Goal: Book appointment/travel/reservation

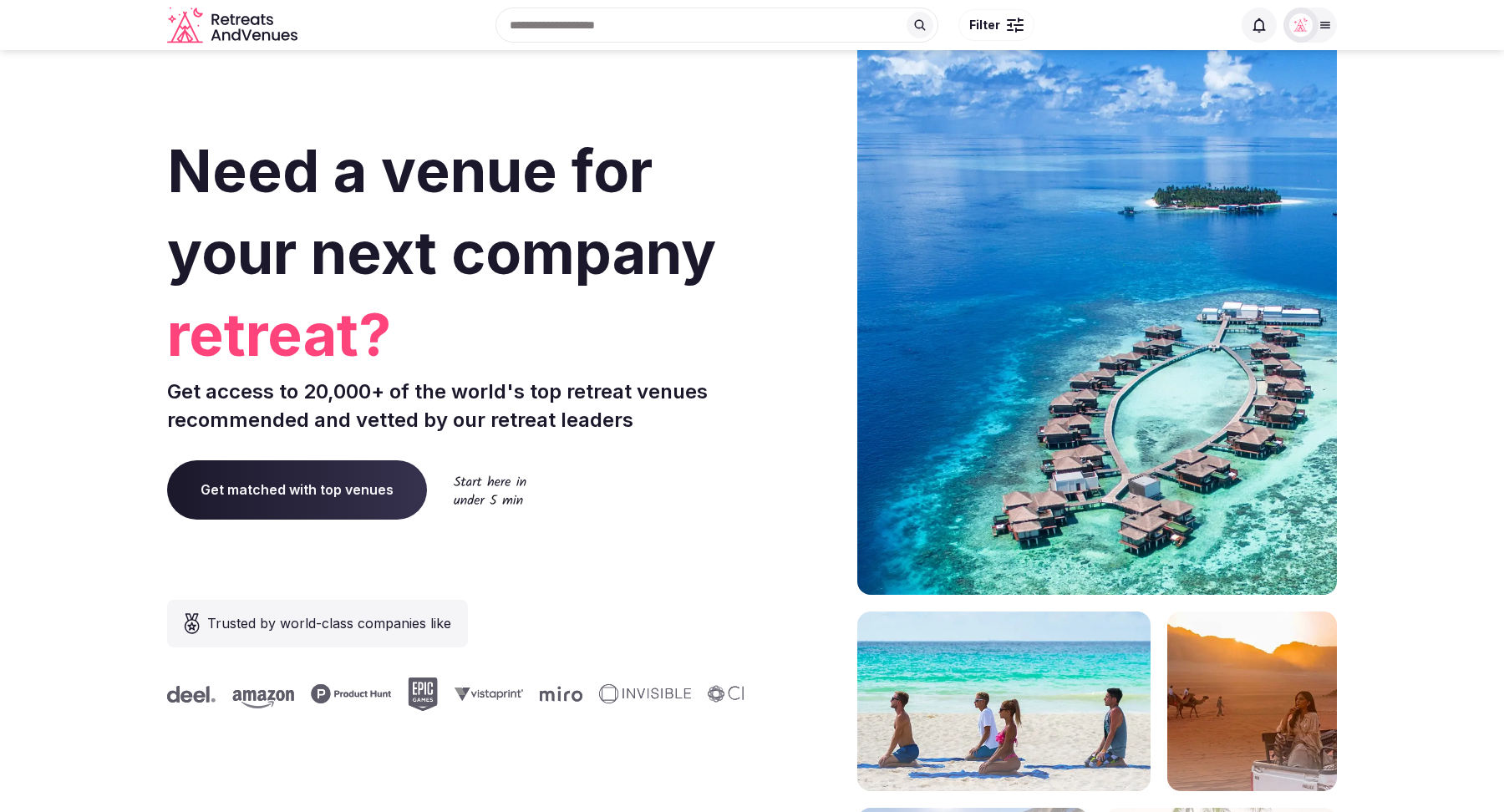
click at [605, 21] on div "Recent searches [GEOGRAPHIC_DATA], [GEOGRAPHIC_DATA] [GEOGRAPHIC_DATA], [GEOGRA…" at bounding box center [768, 25] width 927 height 72
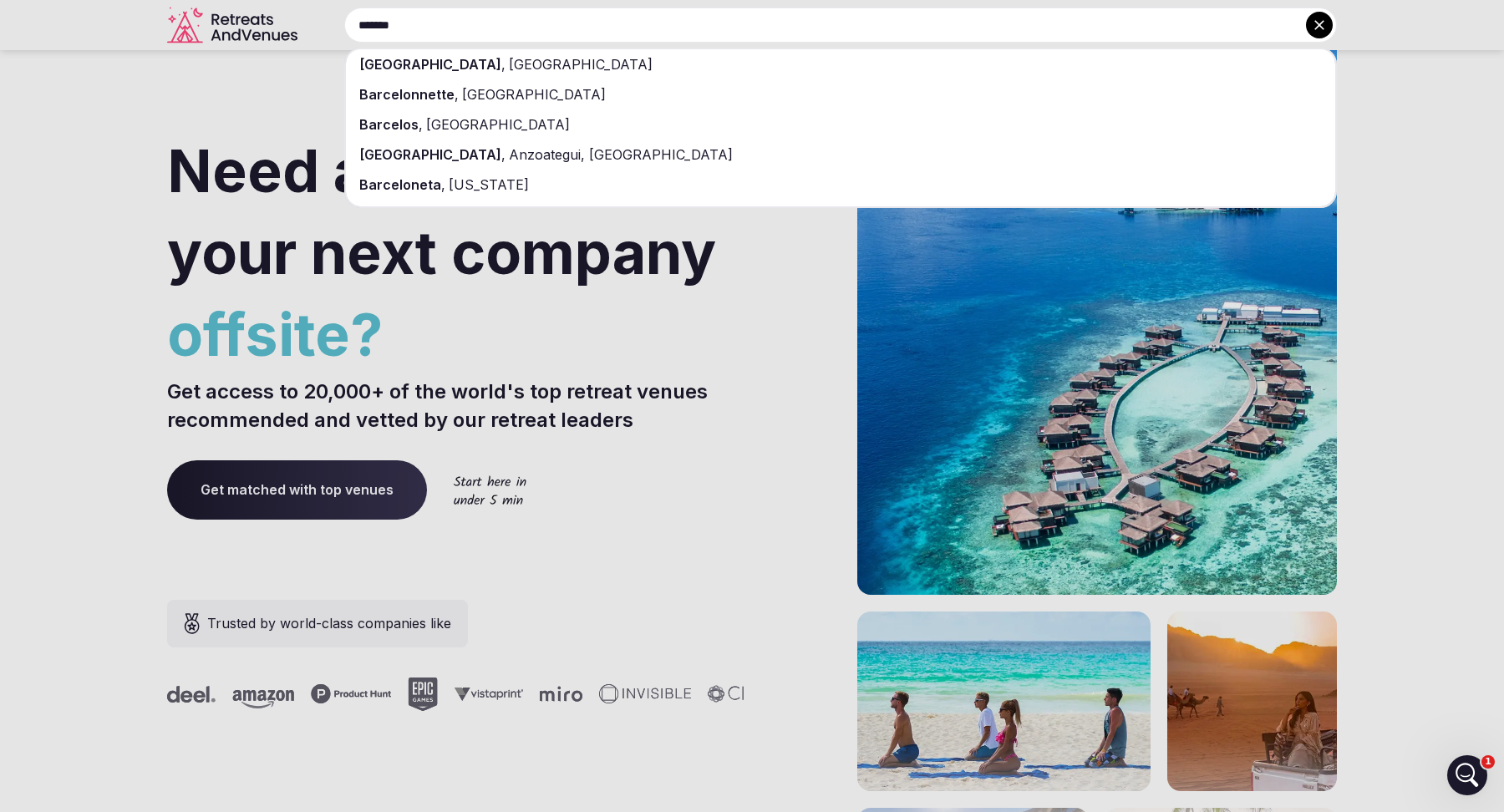
type input "*******"
click at [581, 61] on div "[GEOGRAPHIC_DATA] , [GEOGRAPHIC_DATA]" at bounding box center [840, 64] width 989 height 30
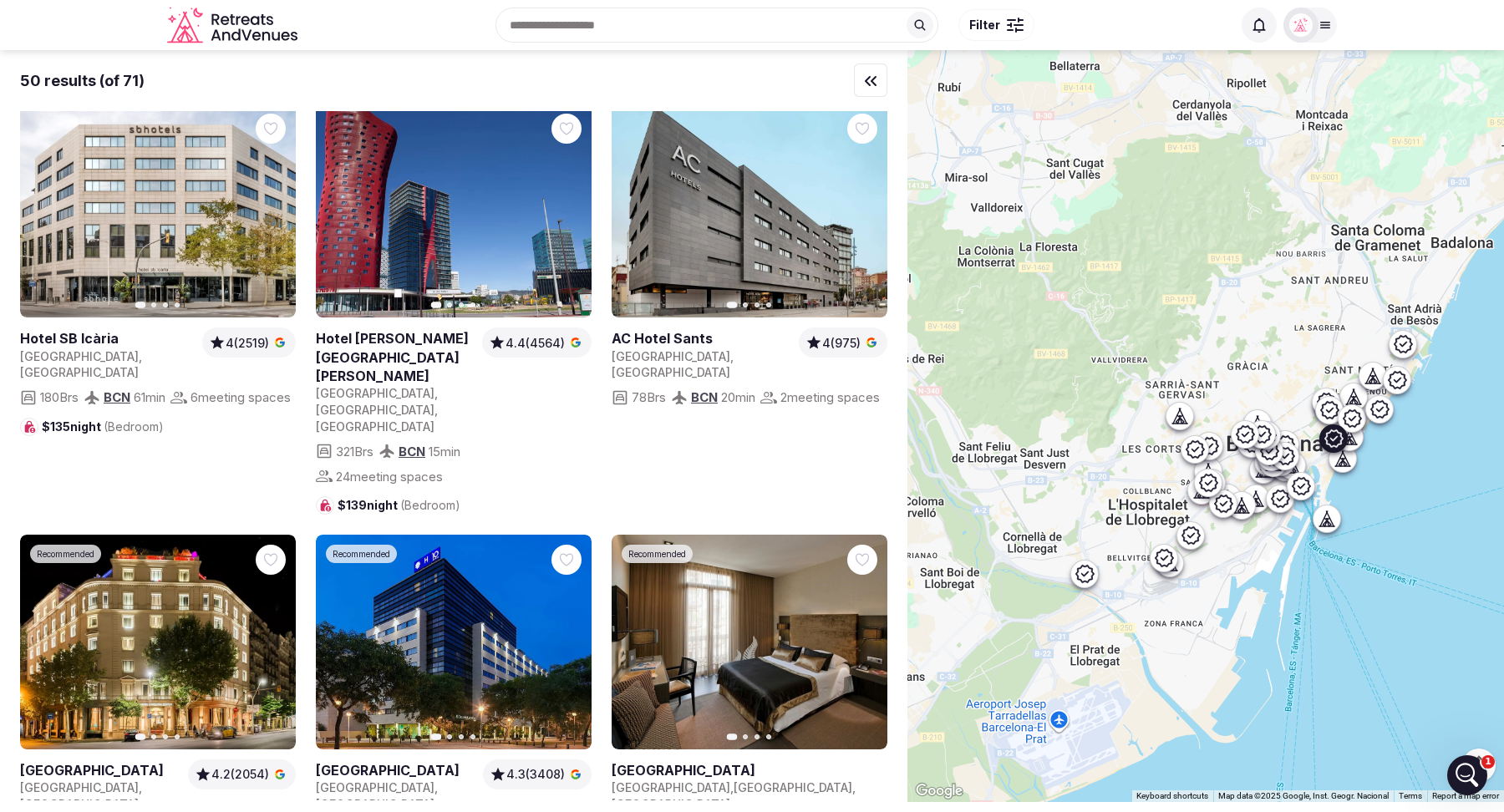
scroll to position [3826, 0]
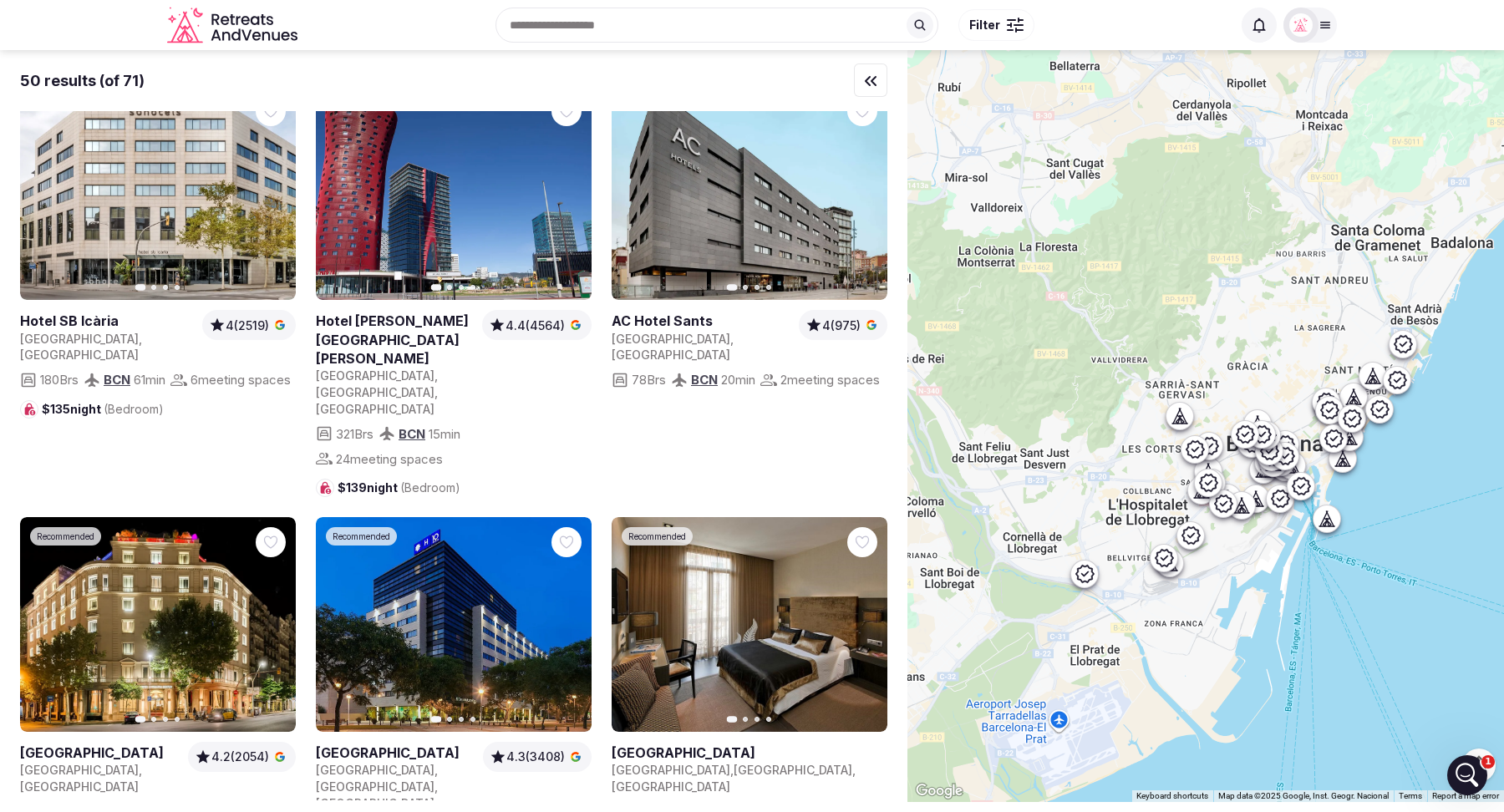
click at [995, 31] on span "Filter" at bounding box center [984, 25] width 31 height 17
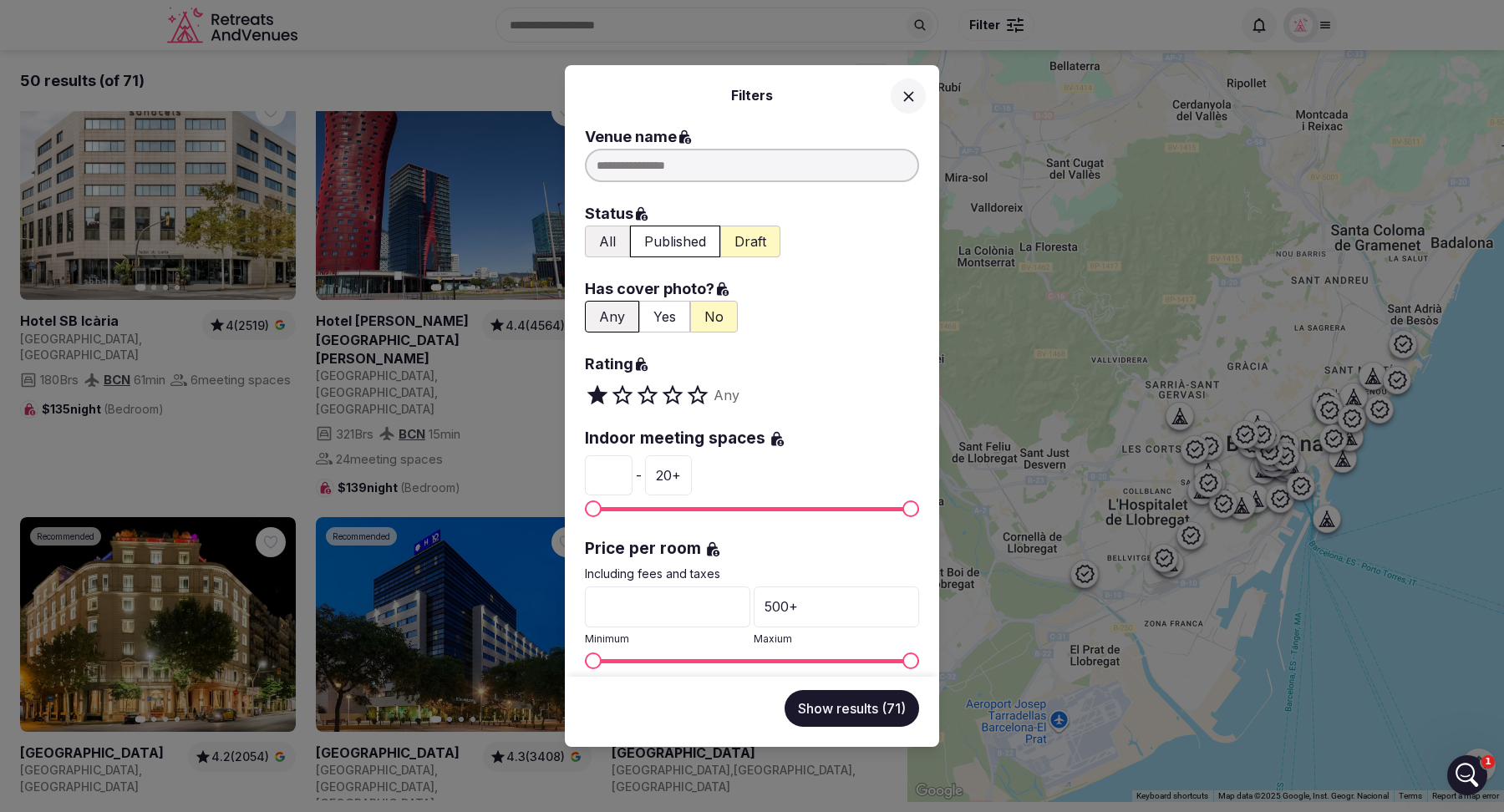
click at [604, 238] on button "All" at bounding box center [607, 241] width 45 height 31
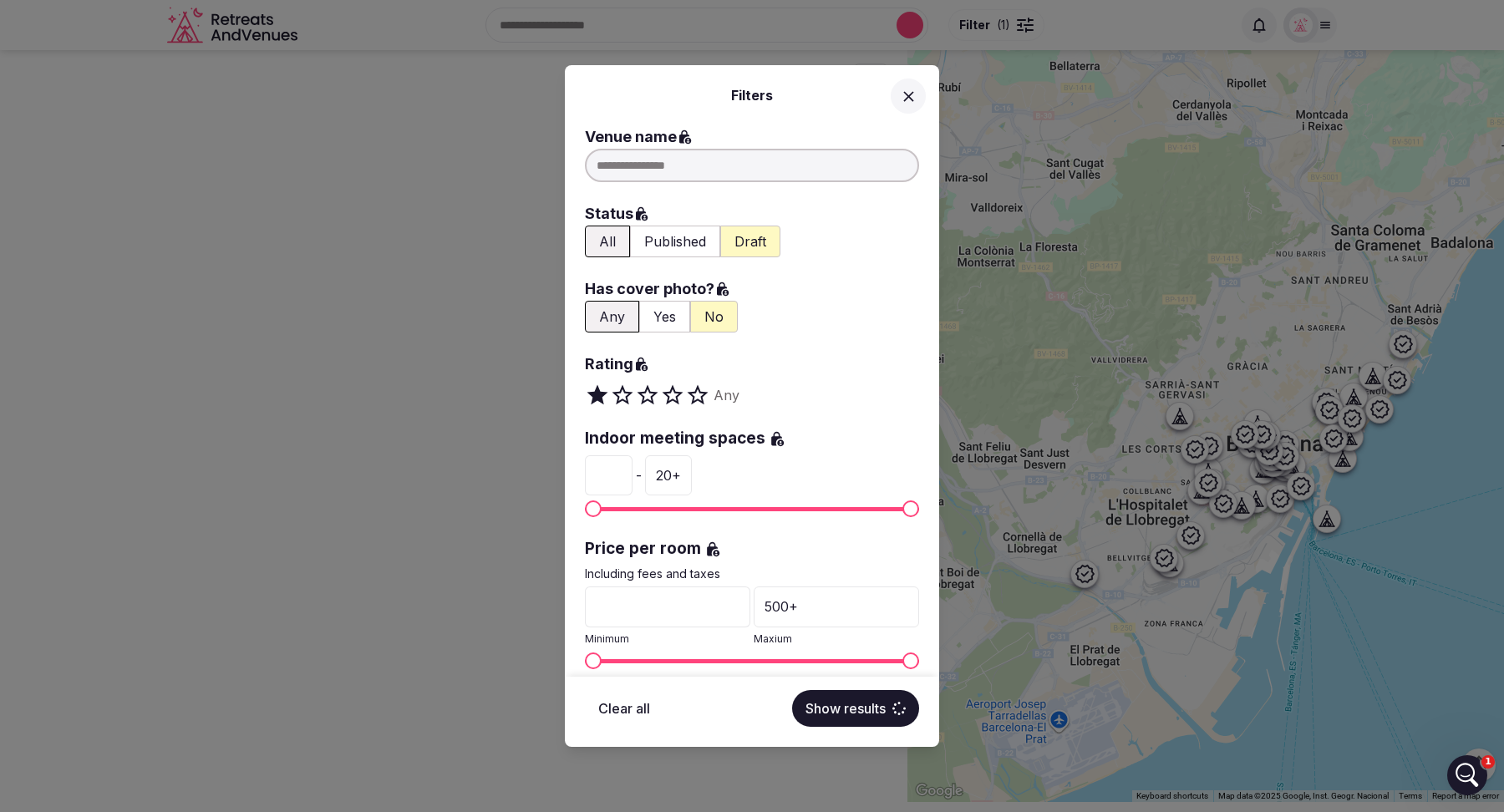
click at [659, 319] on button "Yes" at bounding box center [665, 316] width 51 height 31
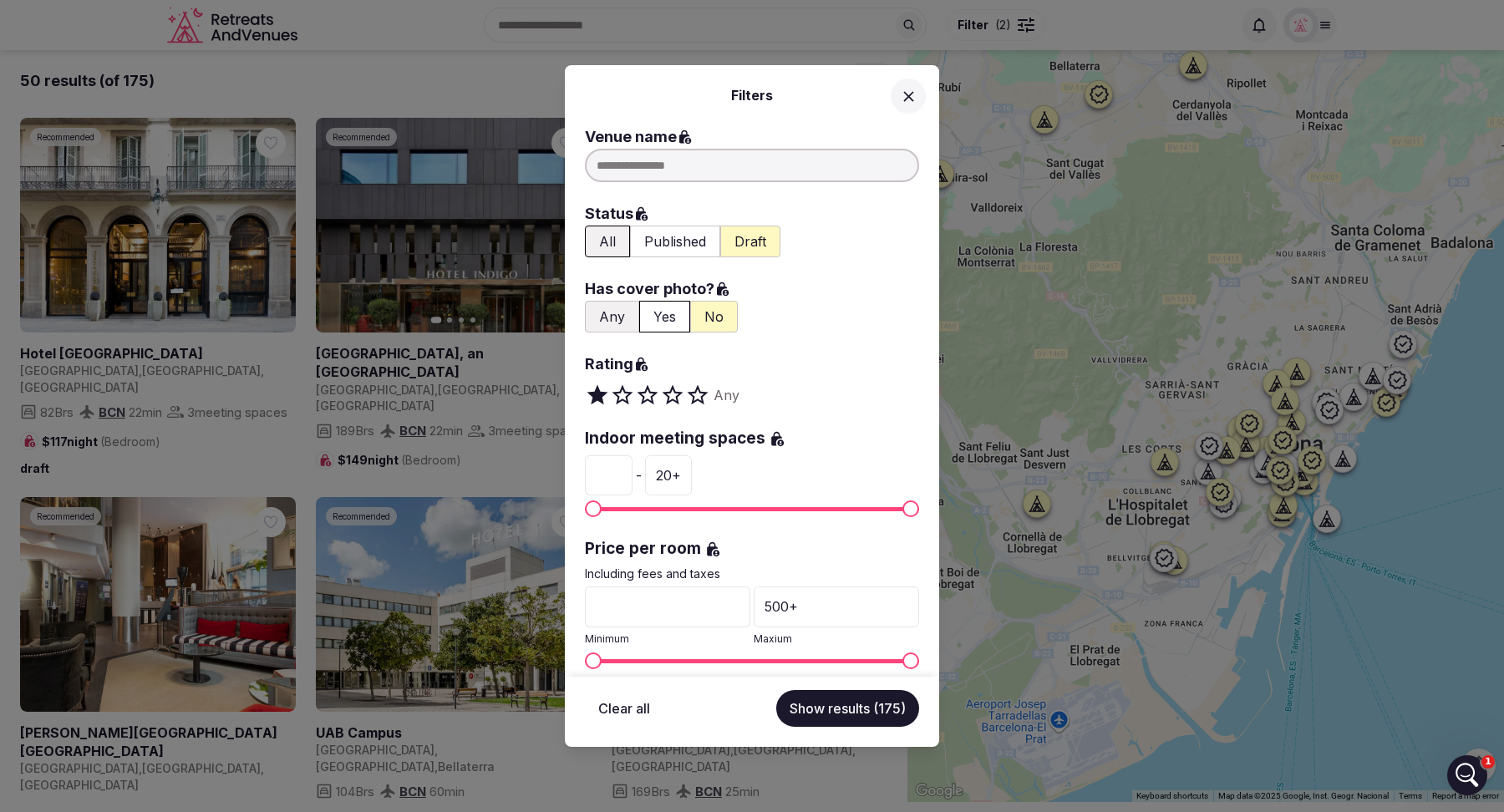
click at [846, 714] on button "Show results (175)" at bounding box center [848, 707] width 143 height 37
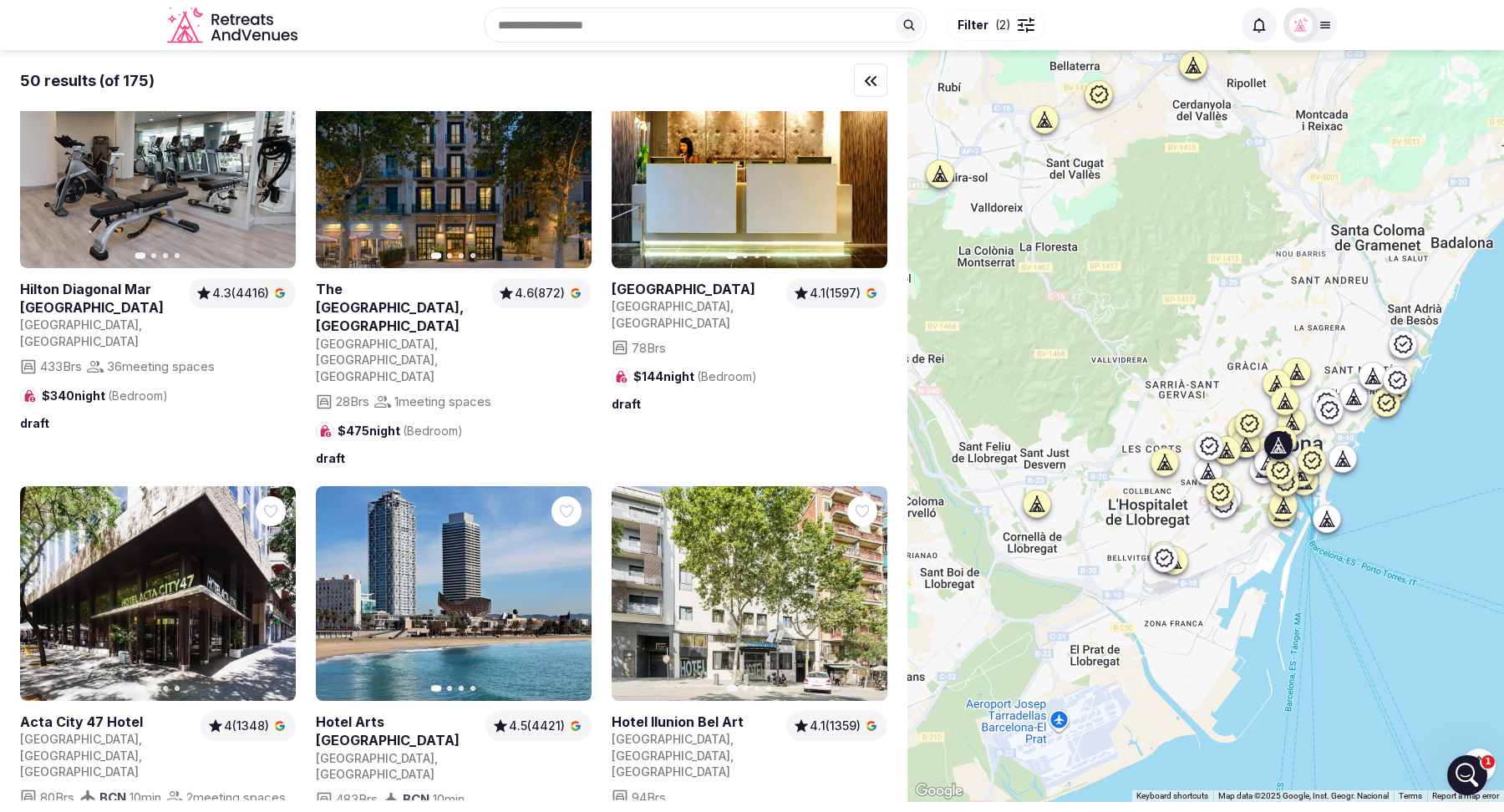
scroll to position [4125, 0]
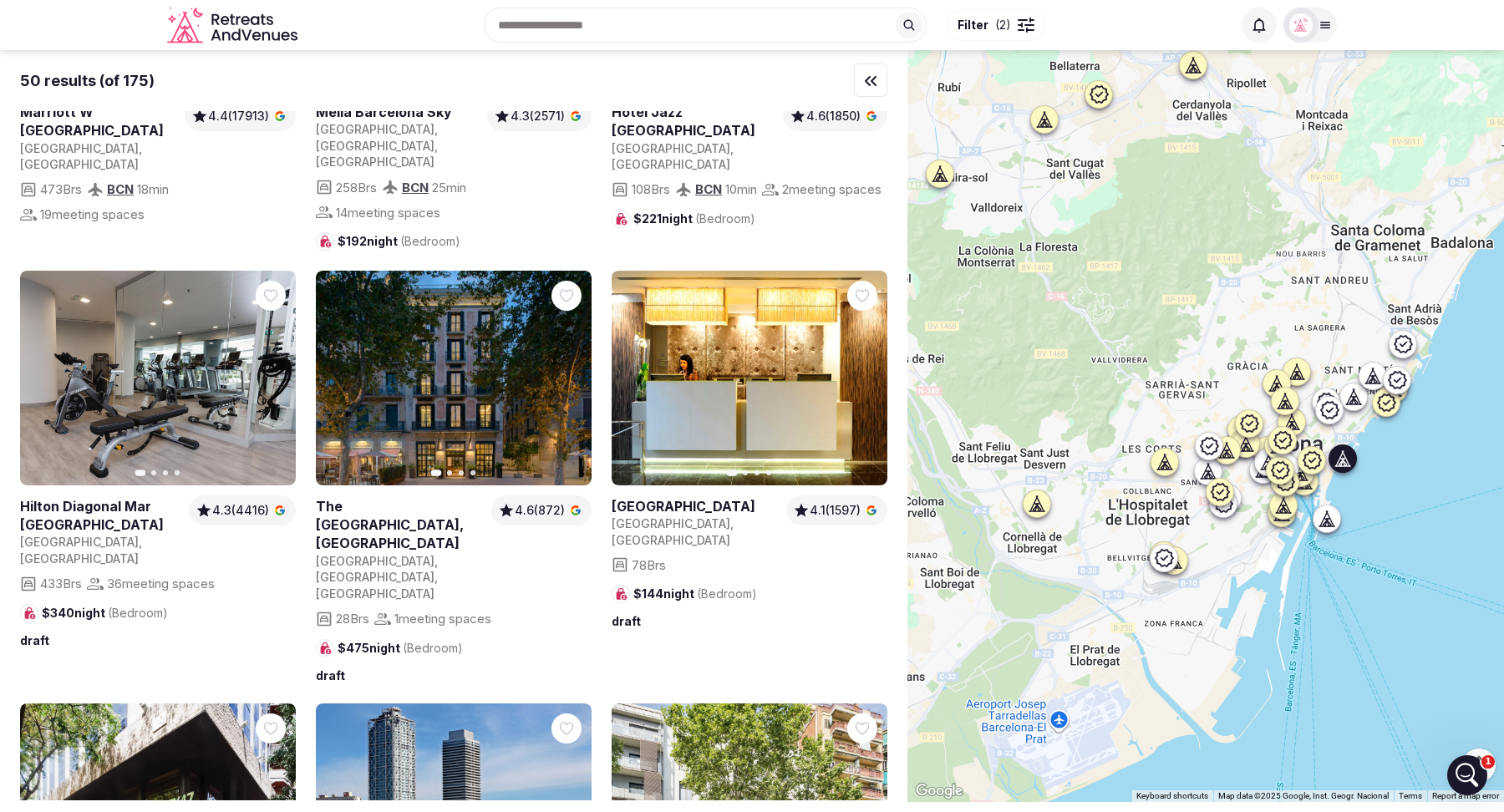
click at [566, 804] on icon "button" at bounding box center [568, 810] width 13 height 13
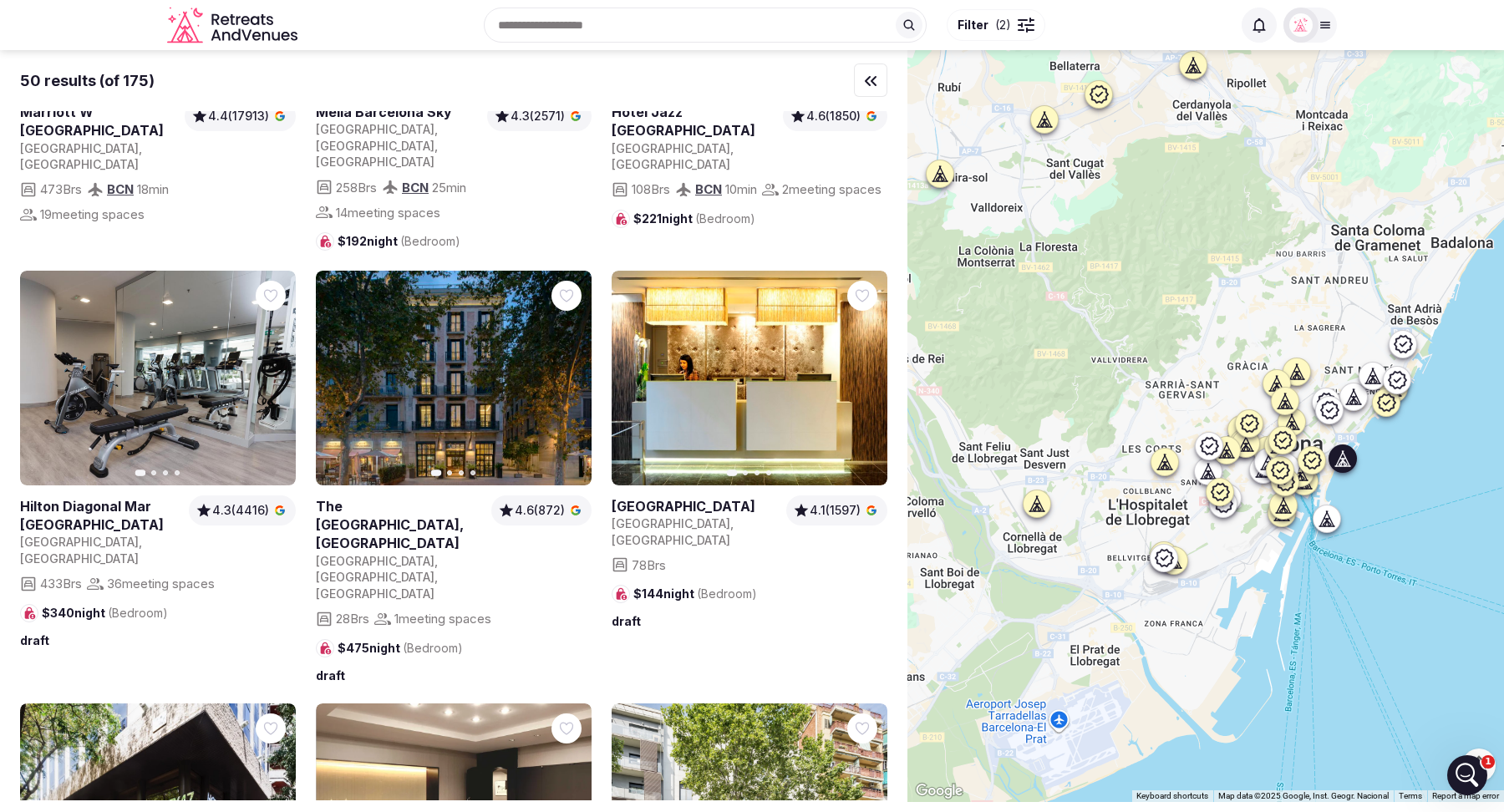
click at [566, 804] on icon "button" at bounding box center [568, 810] width 13 height 13
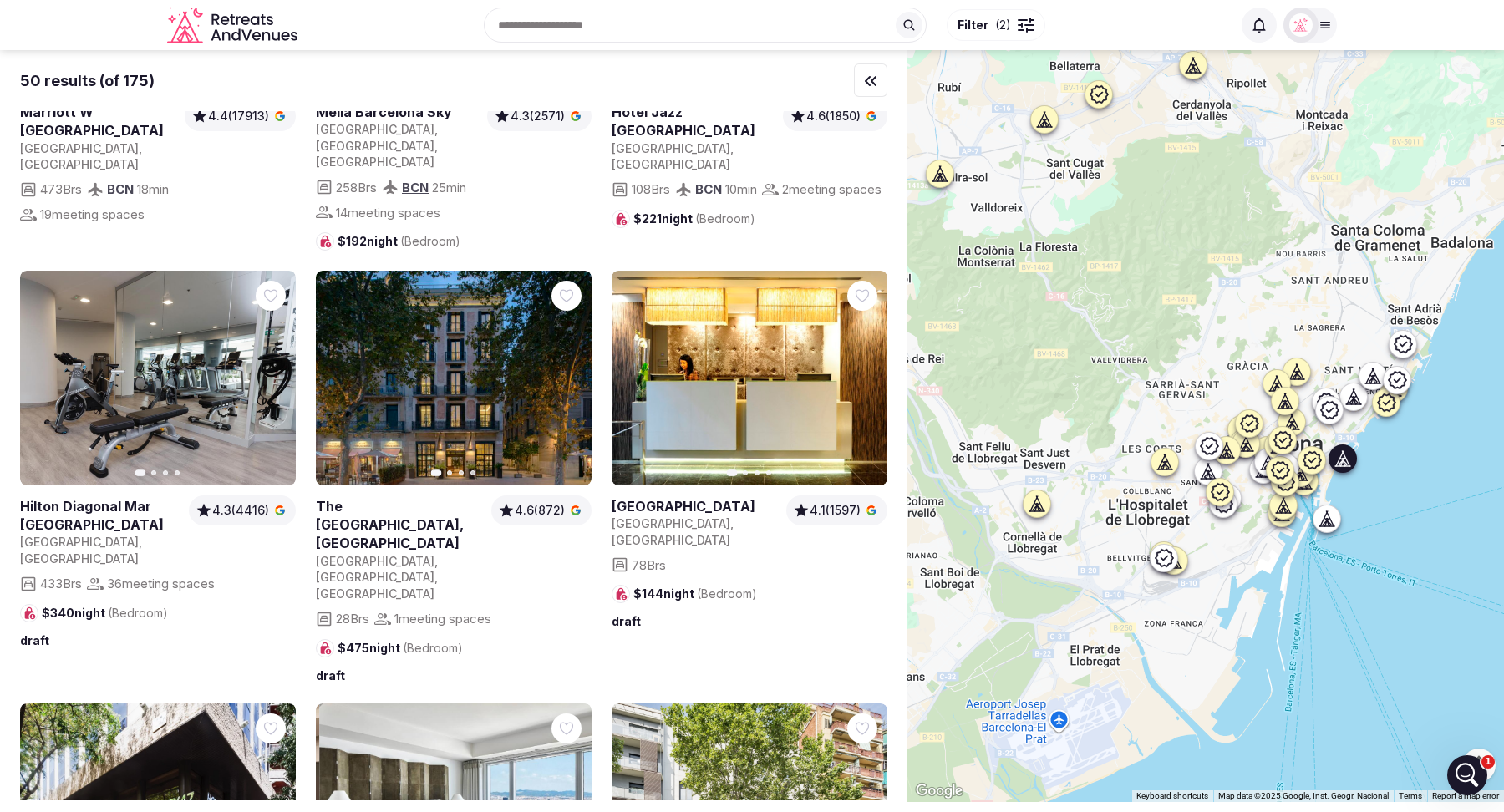
click at [566, 804] on icon "button" at bounding box center [568, 810] width 13 height 13
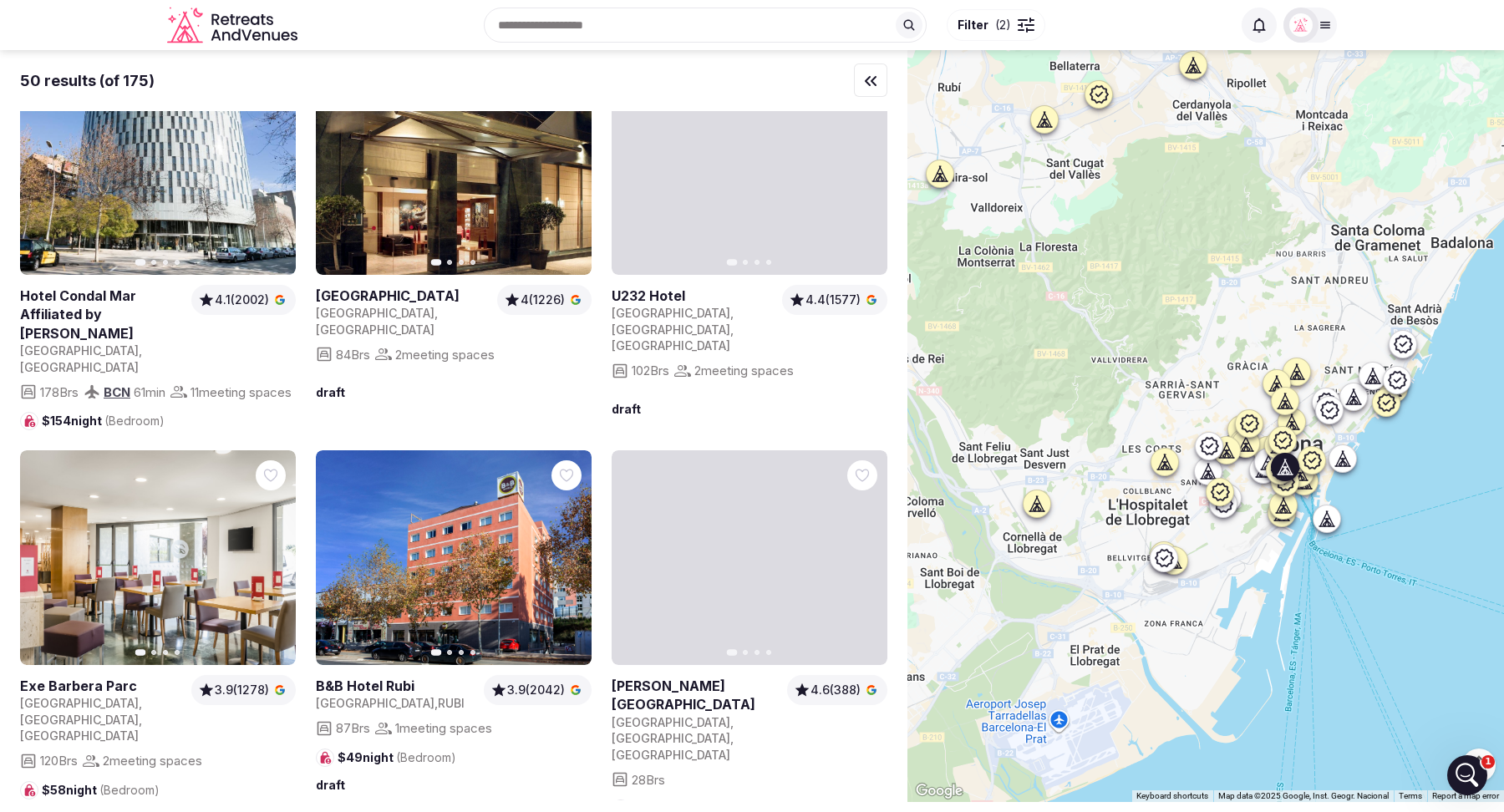
scroll to position [5731, 0]
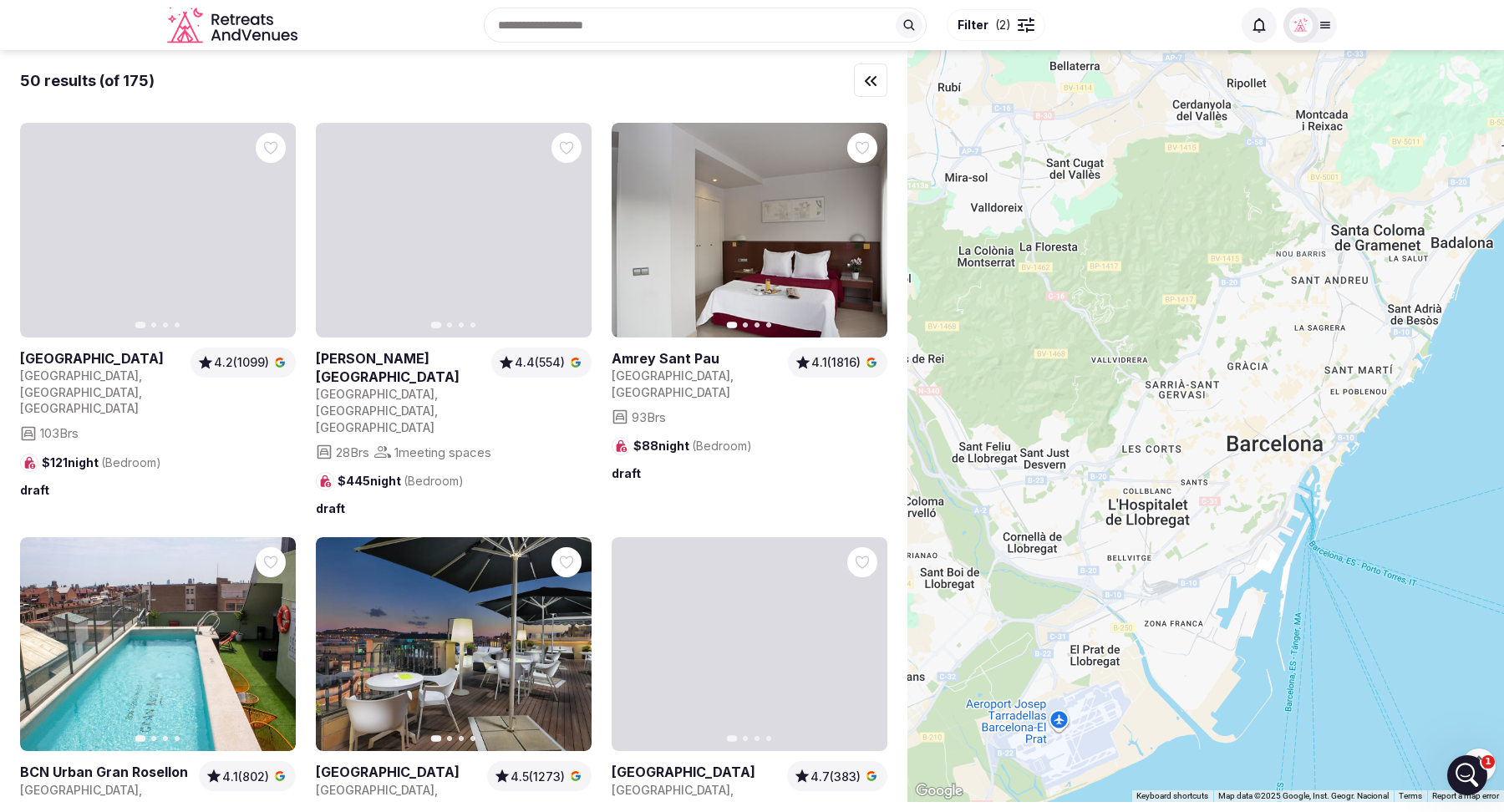
scroll to position [0, 0]
